Goal: Task Accomplishment & Management: Manage account settings

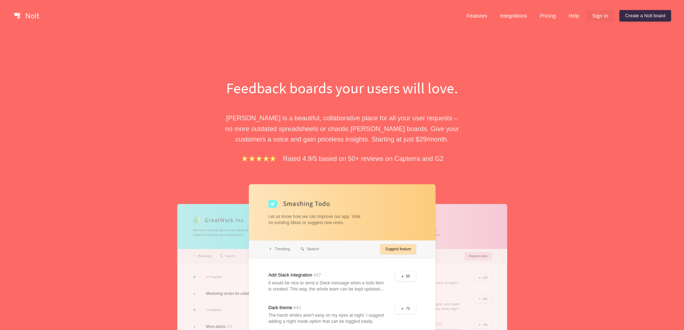
click at [602, 19] on link "Sign in" at bounding box center [599, 15] width 27 height 11
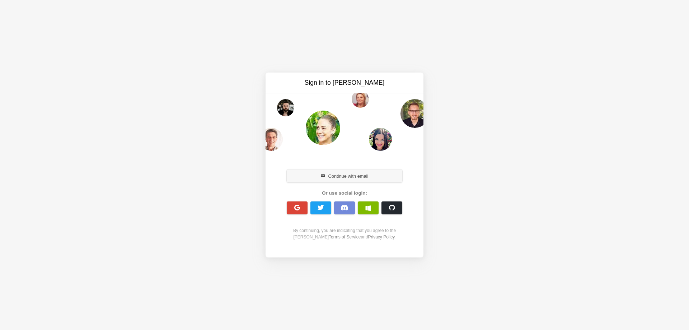
click at [379, 171] on button "Continue with email" at bounding box center [345, 175] width 116 height 13
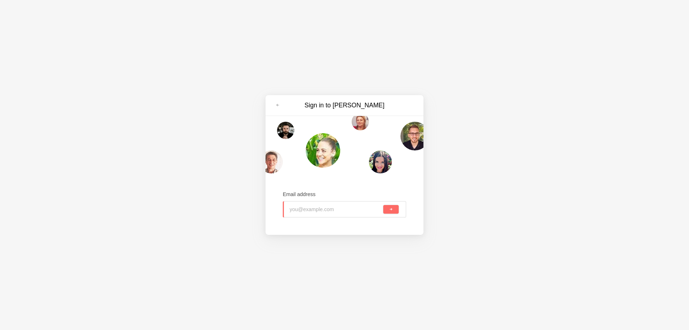
click at [340, 211] on input "email" at bounding box center [336, 209] width 92 height 16
type input "[EMAIL_ADDRESS][DOMAIN_NAME]"
click at [388, 208] on button "submit" at bounding box center [390, 209] width 15 height 9
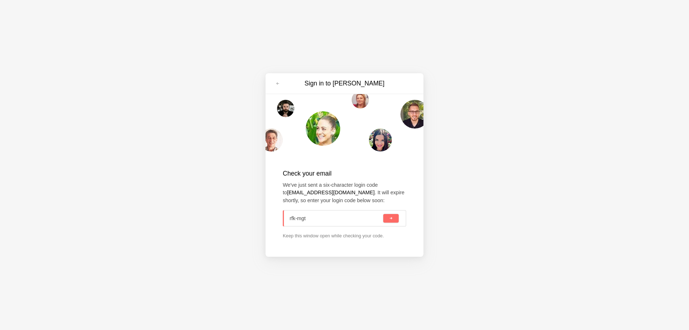
type input "rfk-mgt"
click at [383, 214] on button "submit" at bounding box center [390, 218] width 15 height 9
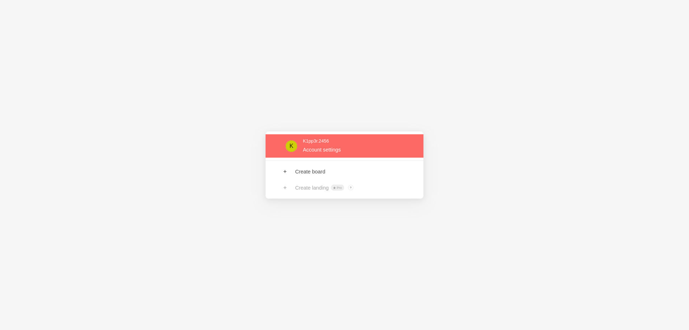
click at [326, 151] on link at bounding box center [345, 145] width 158 height 23
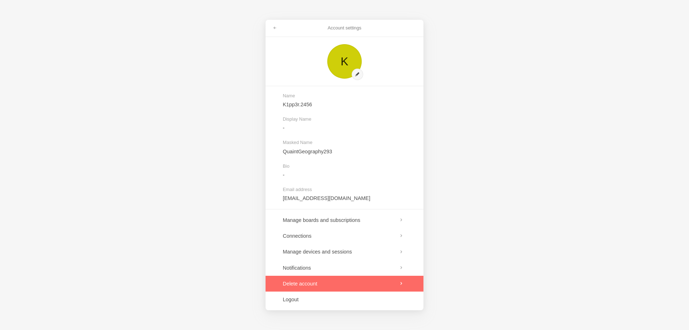
click at [306, 289] on link at bounding box center [345, 284] width 158 height 16
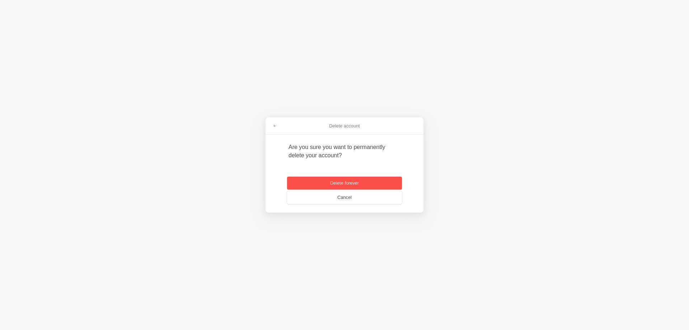
click at [357, 188] on button "Delete forever" at bounding box center [344, 183] width 115 height 13
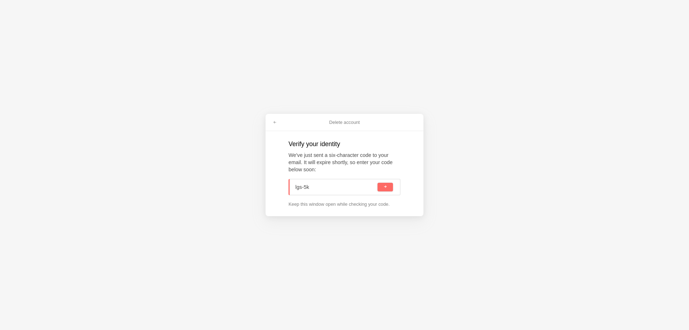
type input "lgs-5kz"
click at [391, 189] on button "submit" at bounding box center [385, 187] width 15 height 9
